Goal: Check status

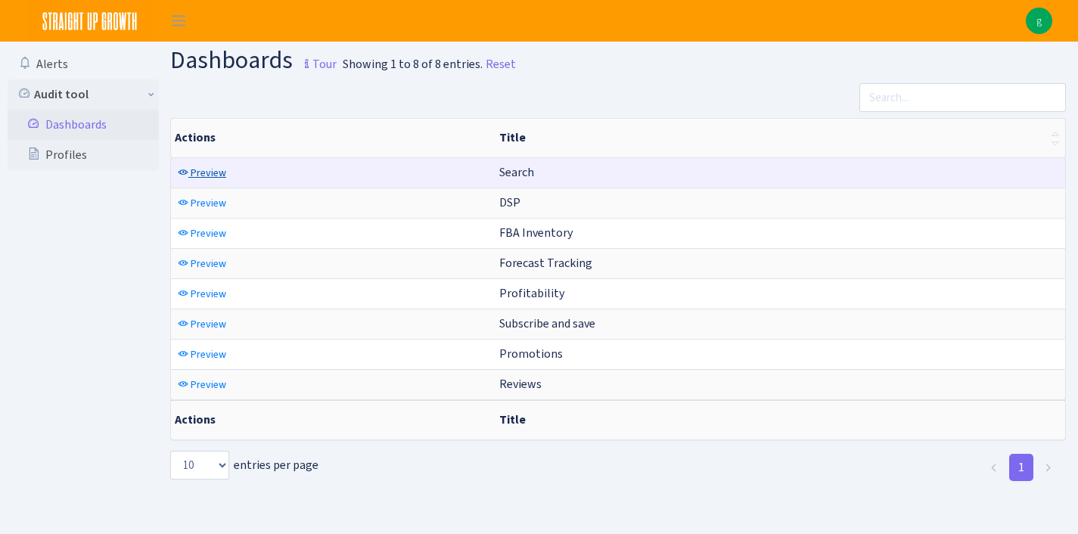
click at [211, 173] on span "Preview" at bounding box center [209, 173] width 36 height 14
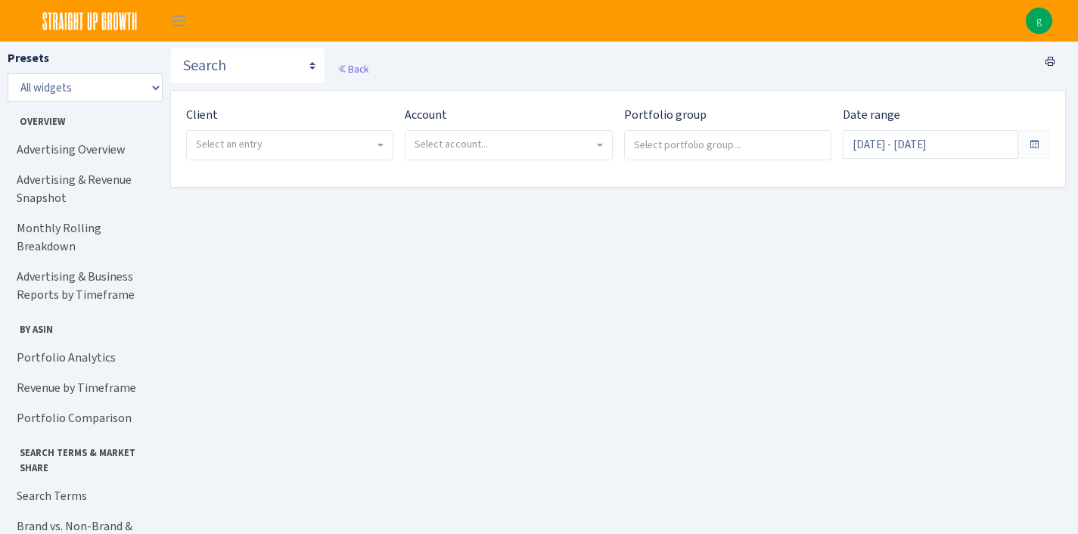
click at [240, 146] on span "Select an entry" at bounding box center [229, 144] width 67 height 14
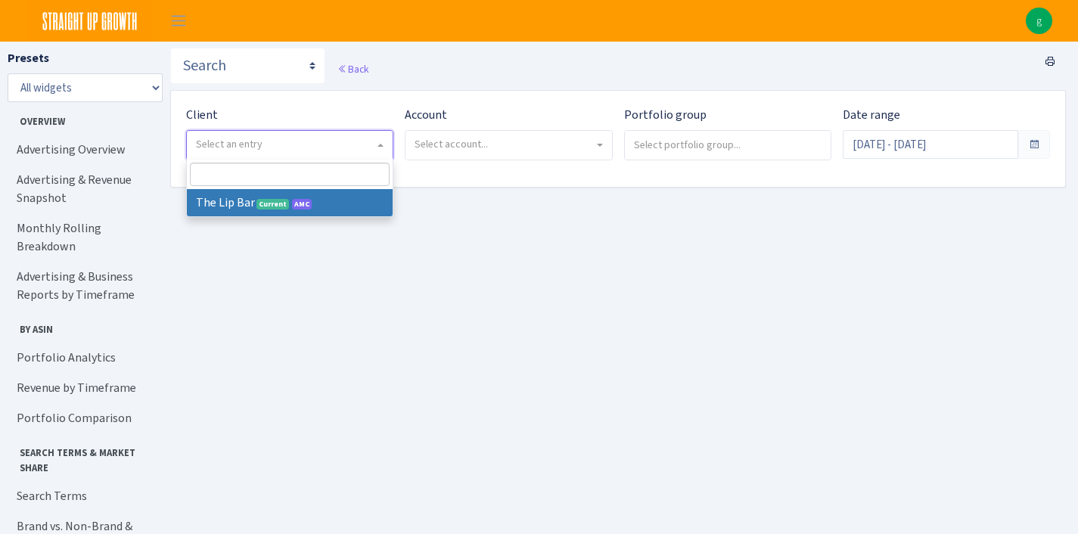
select select "387"
select select
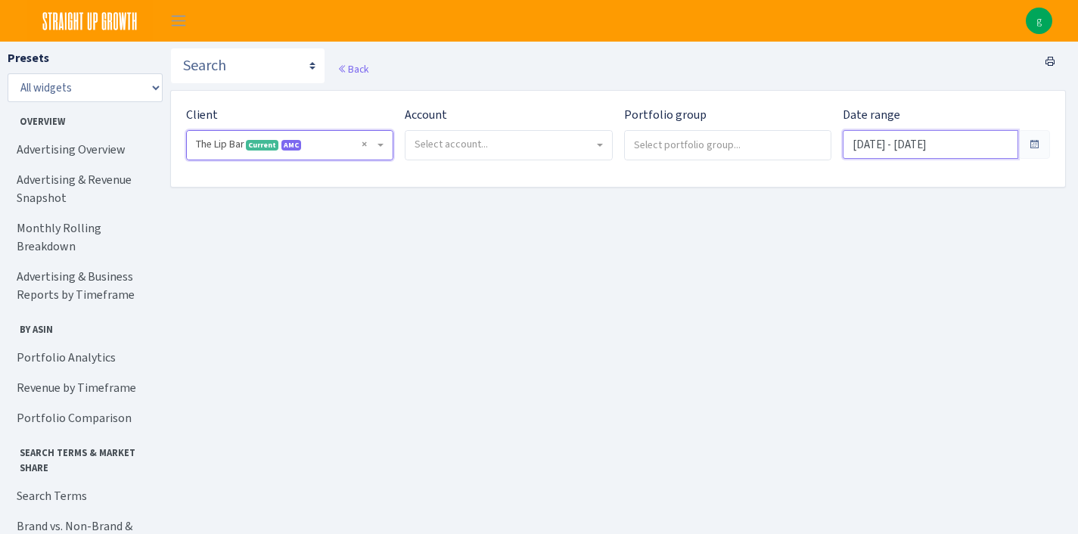
click at [956, 141] on input "Aug 20, 2025 - Sep 18, 2025" at bounding box center [931, 144] width 176 height 29
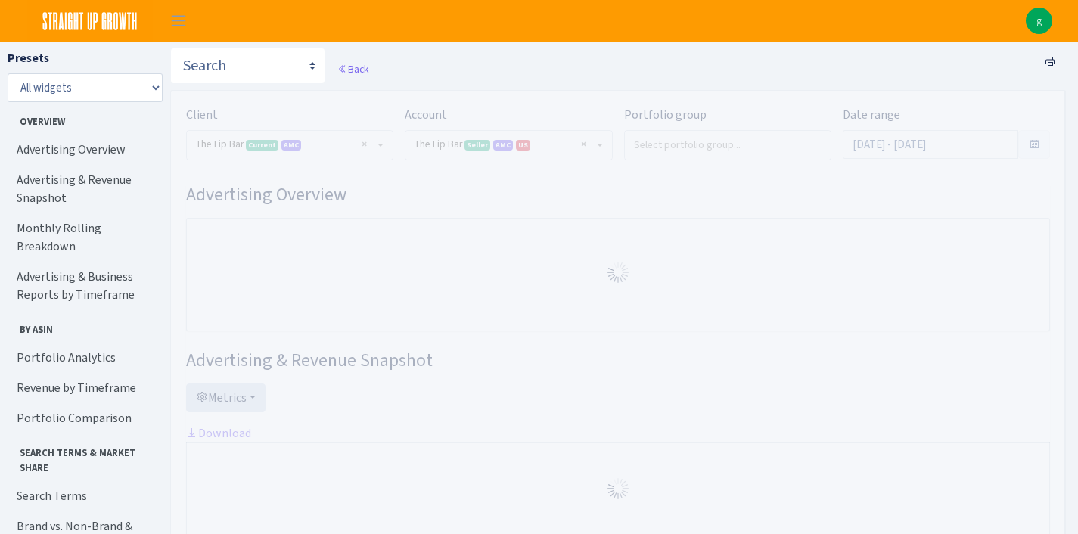
select select "2713864224225319"
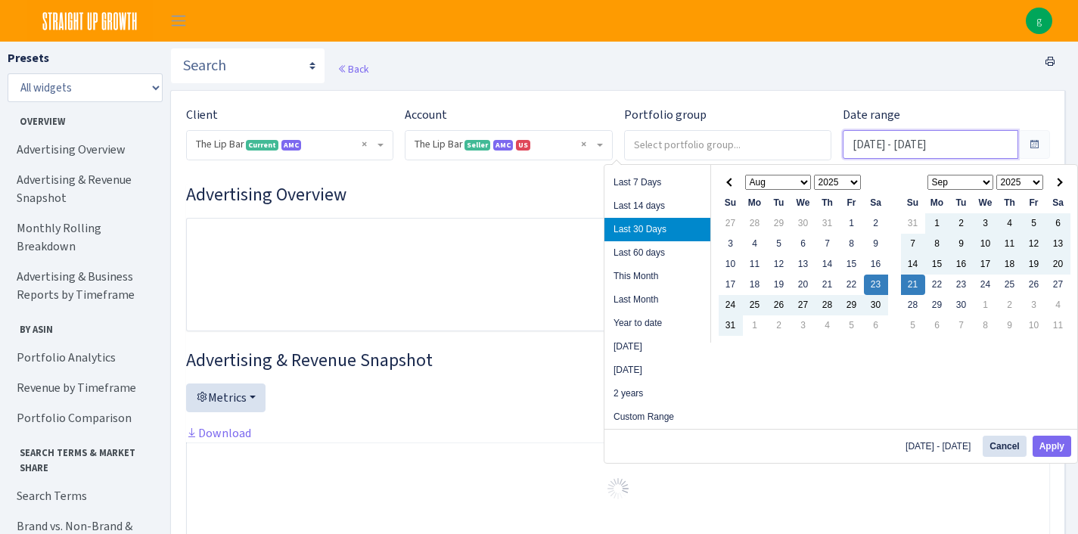
click at [961, 148] on input "[DATE] - [DATE]" at bounding box center [931, 144] width 176 height 29
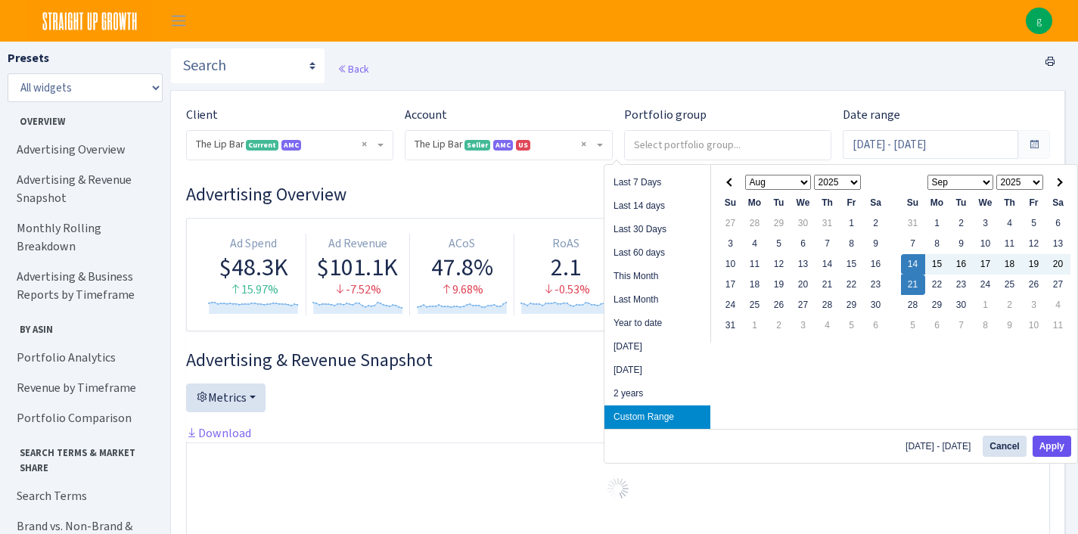
click at [1063, 438] on button "Apply" at bounding box center [1052, 446] width 39 height 21
type input "[DATE] - [DATE]"
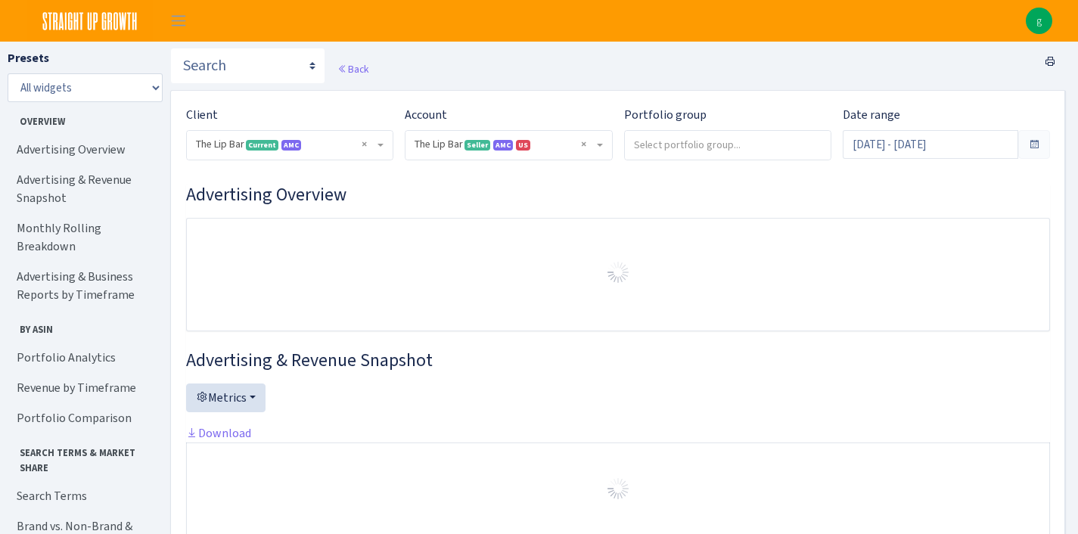
select select "2713864224225319"
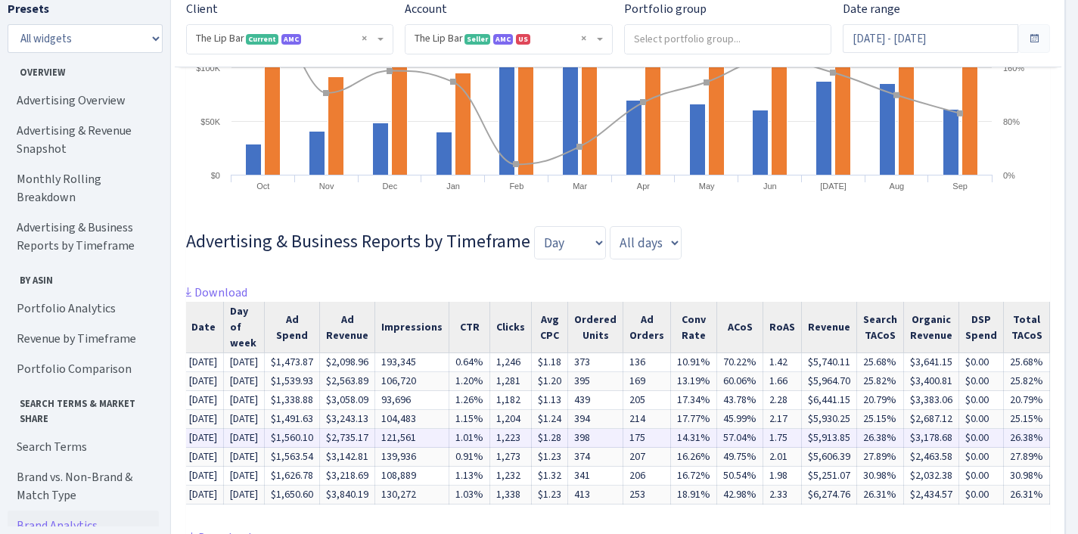
scroll to position [1152, 0]
